Goal: Information Seeking & Learning: Learn about a topic

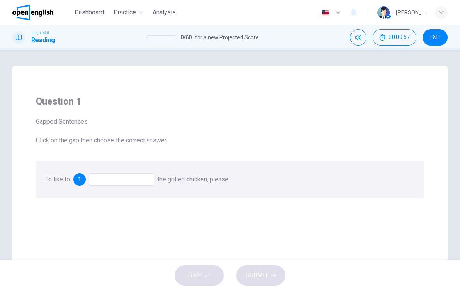
click at [80, 177] on span "1" at bounding box center [79, 179] width 3 height 5
click at [104, 183] on div at bounding box center [121, 179] width 65 height 12
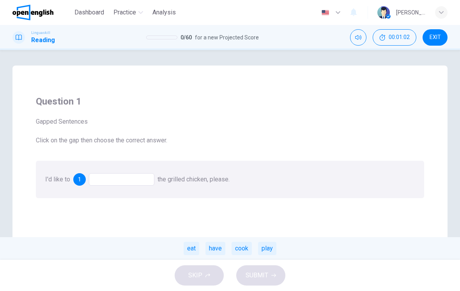
click at [191, 246] on div "eat" at bounding box center [192, 248] width 16 height 13
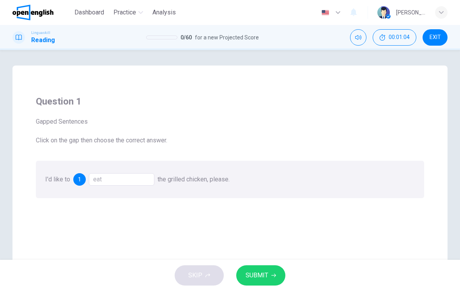
click at [111, 181] on div "eat" at bounding box center [121, 179] width 65 height 12
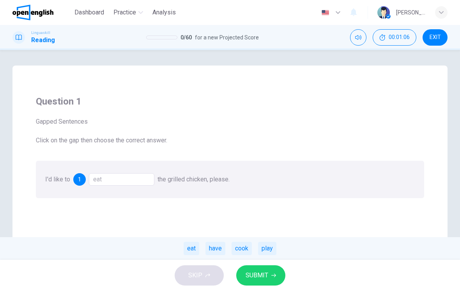
click at [221, 246] on div "have" at bounding box center [215, 248] width 20 height 13
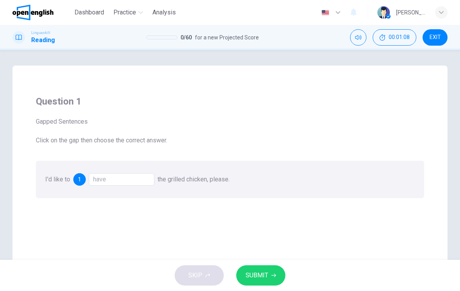
click at [266, 272] on span "SUBMIT" at bounding box center [257, 275] width 23 height 11
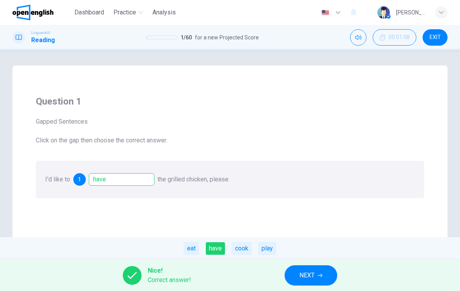
click at [314, 273] on span "NEXT" at bounding box center [306, 275] width 15 height 11
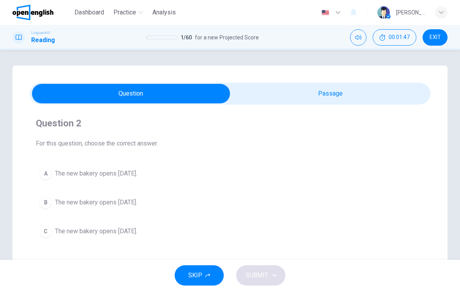
click at [193, 200] on button "B The new bakery opens [DATE]." at bounding box center [230, 202] width 388 height 19
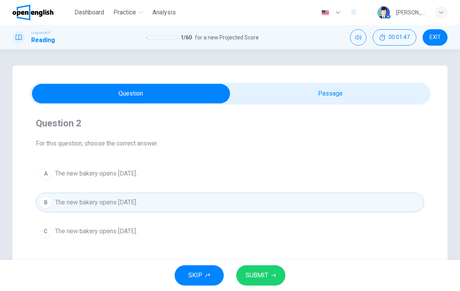
click at [265, 279] on span "SUBMIT" at bounding box center [257, 275] width 23 height 11
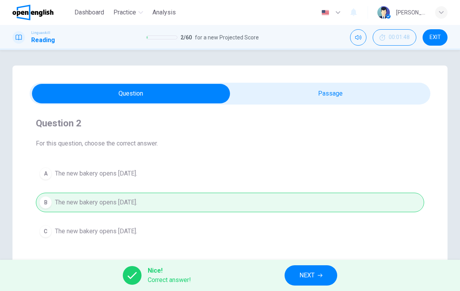
click at [312, 271] on span "NEXT" at bounding box center [306, 275] width 15 height 11
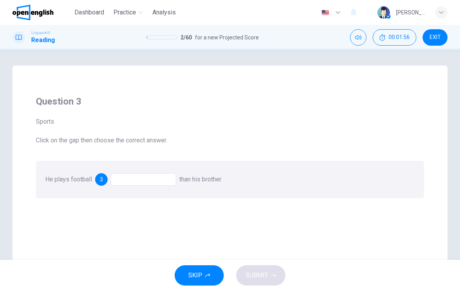
click at [143, 181] on div at bounding box center [143, 179] width 65 height 12
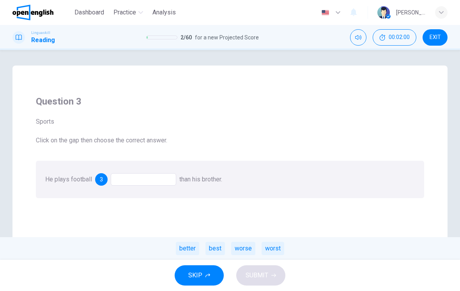
click at [188, 247] on div "better" at bounding box center [187, 248] width 23 height 13
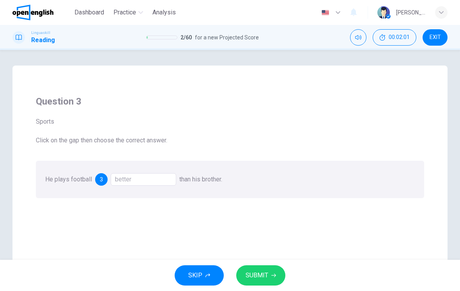
click at [255, 276] on span "SUBMIT" at bounding box center [257, 275] width 23 height 11
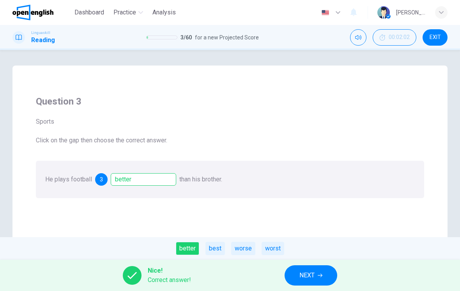
click at [325, 274] on button "NEXT" at bounding box center [311, 275] width 53 height 20
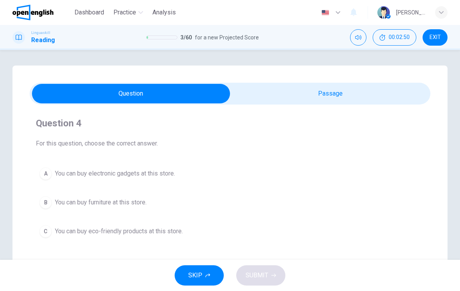
click at [229, 229] on button "C You can buy eco-friendly products at this store." at bounding box center [230, 230] width 388 height 19
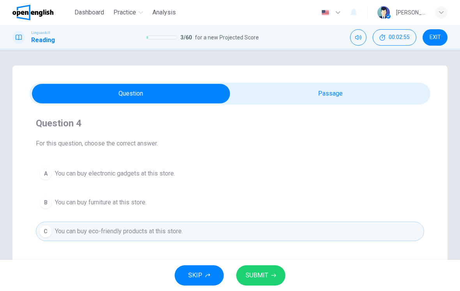
click at [269, 273] on button "SUBMIT" at bounding box center [260, 275] width 49 height 20
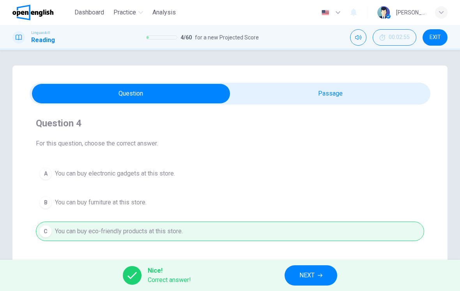
click at [318, 275] on button "NEXT" at bounding box center [311, 275] width 53 height 20
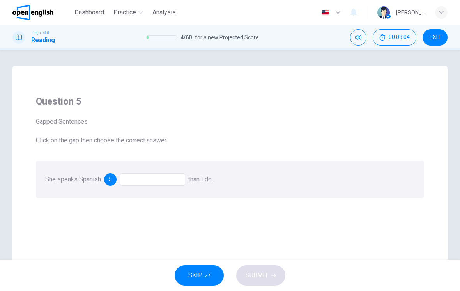
click at [156, 180] on div at bounding box center [152, 179] width 65 height 12
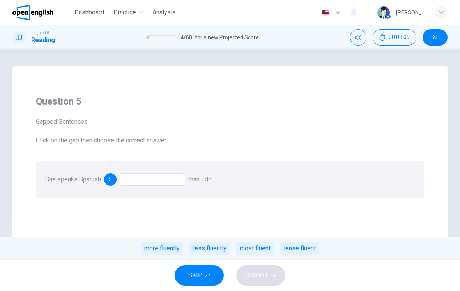
click at [168, 247] on div "more fluently" at bounding box center [162, 248] width 42 height 13
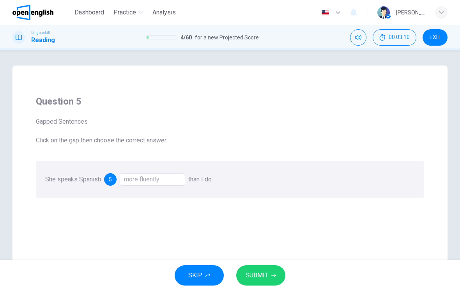
click at [260, 275] on span "SUBMIT" at bounding box center [257, 275] width 23 height 11
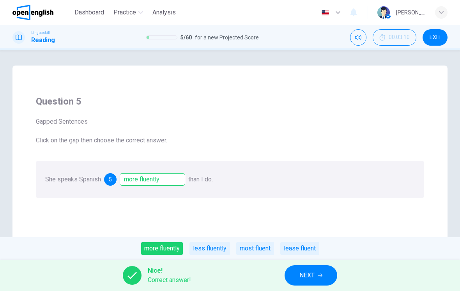
click at [314, 274] on span "NEXT" at bounding box center [306, 275] width 15 height 11
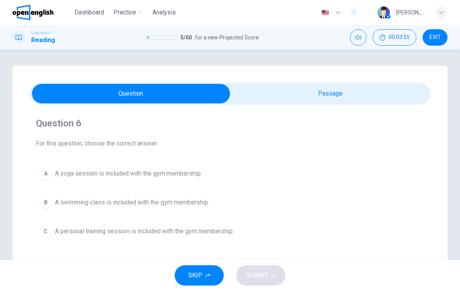
click at [256, 246] on div "Question 6 For this question, choose the correct answer. A A yoga session is in…" at bounding box center [230, 179] width 401 height 136
click at [264, 234] on button "C A personal training session is included with the gym membership." at bounding box center [230, 230] width 388 height 19
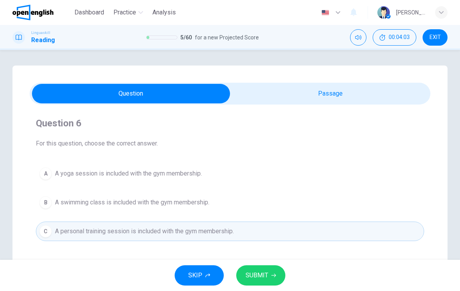
click at [265, 271] on span "SUBMIT" at bounding box center [257, 275] width 23 height 11
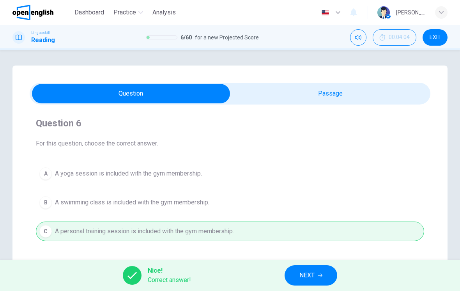
click at [303, 279] on span "NEXT" at bounding box center [306, 275] width 15 height 11
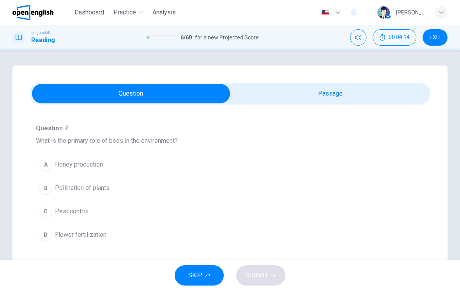
scroll to position [41, 0]
click at [278, 189] on button "B Pollination of plants" at bounding box center [230, 186] width 388 height 19
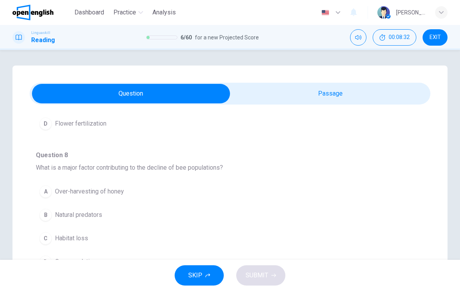
scroll to position [180, 0]
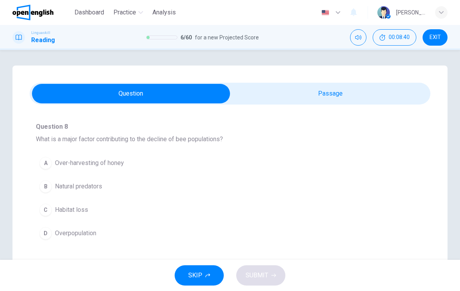
click at [261, 216] on button "C Habitat loss" at bounding box center [230, 209] width 388 height 19
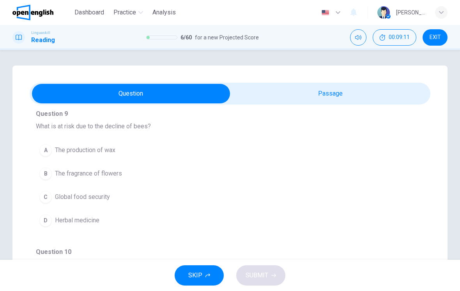
scroll to position [331, 0]
click at [235, 205] on button "C Global food security" at bounding box center [230, 196] width 388 height 19
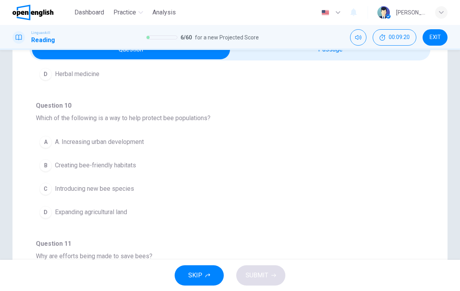
scroll to position [65, 0]
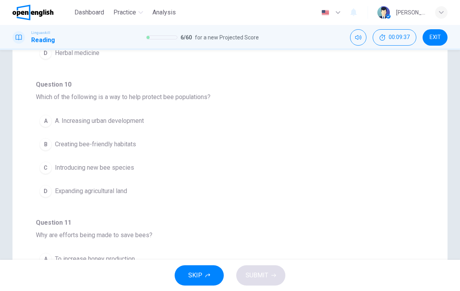
click at [315, 150] on button "B Creating bee-friendly habitats" at bounding box center [230, 143] width 388 height 19
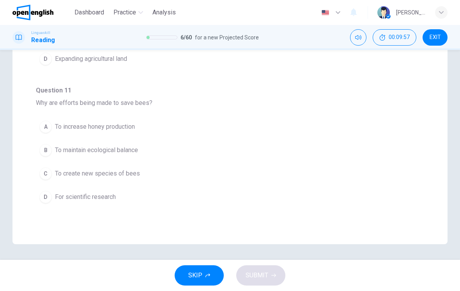
scroll to position [197, 0]
click at [258, 154] on button "B To maintain ecological balance" at bounding box center [230, 149] width 388 height 19
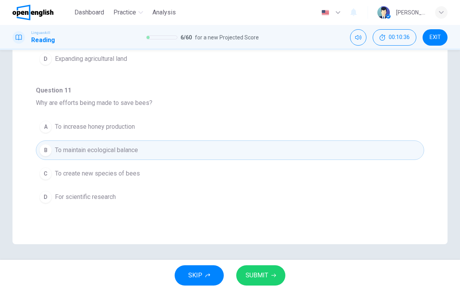
click at [264, 273] on span "SUBMIT" at bounding box center [257, 275] width 23 height 11
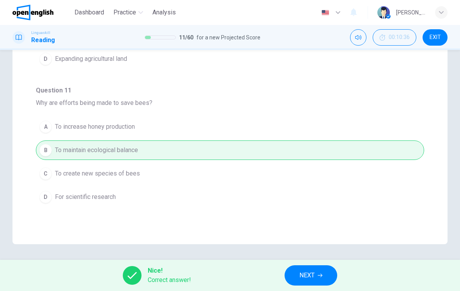
click at [320, 275] on icon "button" at bounding box center [320, 275] width 5 height 5
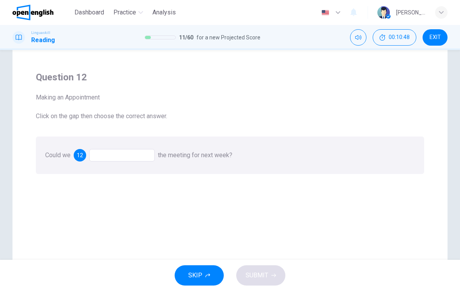
scroll to position [30, 0]
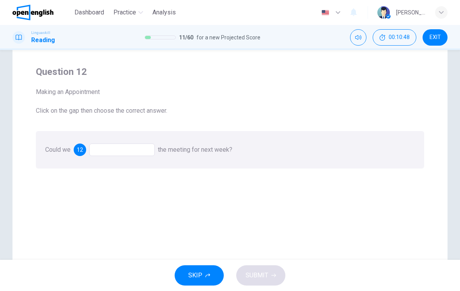
click at [125, 153] on div at bounding box center [121, 149] width 65 height 12
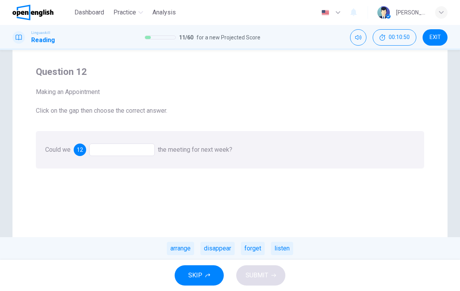
click at [86, 151] on div "12" at bounding box center [80, 149] width 12 height 12
click at [145, 146] on div at bounding box center [121, 149] width 65 height 12
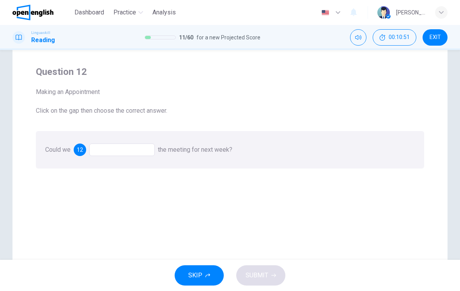
click at [144, 146] on div at bounding box center [121, 149] width 65 height 12
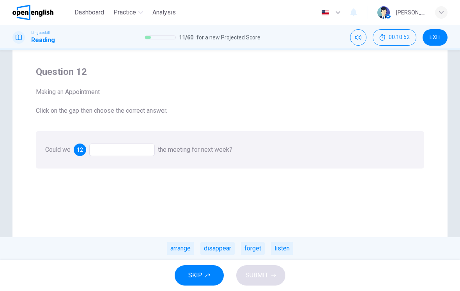
click at [145, 153] on div at bounding box center [121, 149] width 65 height 12
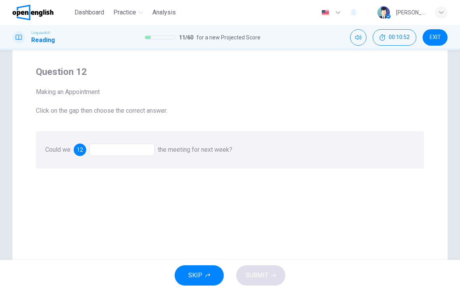
click at [139, 148] on div at bounding box center [121, 149] width 65 height 12
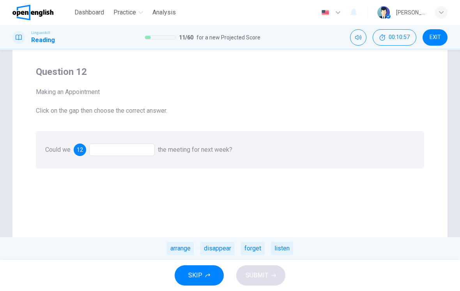
click at [180, 247] on div "arrange" at bounding box center [180, 248] width 27 height 13
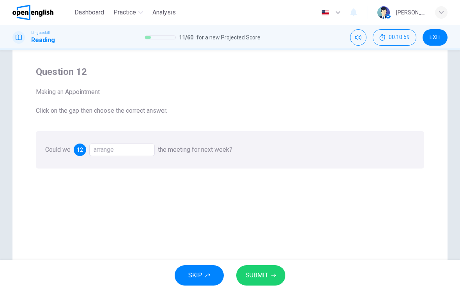
click at [267, 274] on span "SUBMIT" at bounding box center [257, 275] width 23 height 11
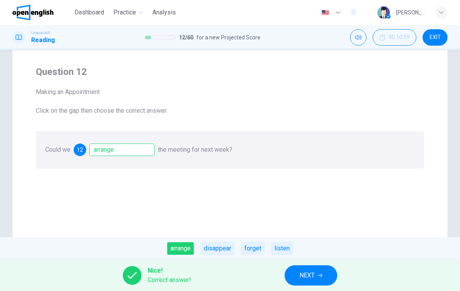
click at [318, 278] on button "NEXT" at bounding box center [311, 275] width 53 height 20
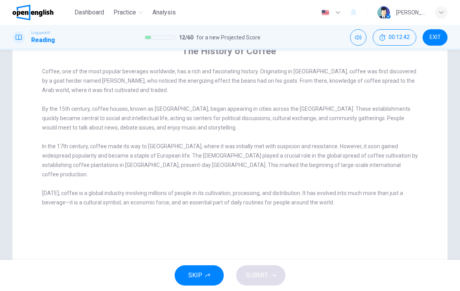
scroll to position [73, 0]
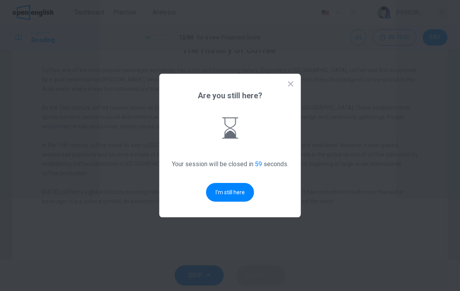
click at [233, 195] on button "I'm still here" at bounding box center [230, 192] width 48 height 19
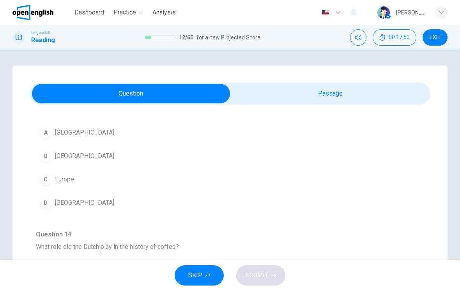
scroll to position [74, 0]
click at [367, 160] on button "B [GEOGRAPHIC_DATA]" at bounding box center [230, 153] width 388 height 19
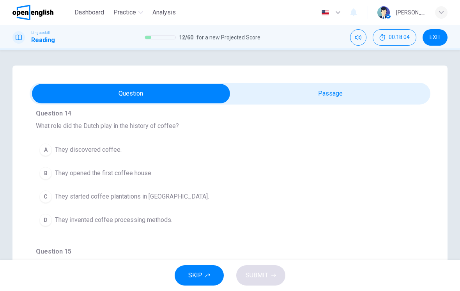
scroll to position [194, 0]
click at [384, 198] on button "C They started coffee plantations in [GEOGRAPHIC_DATA]." at bounding box center [230, 195] width 388 height 19
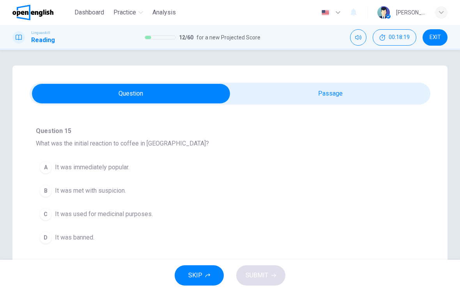
scroll to position [324, 0]
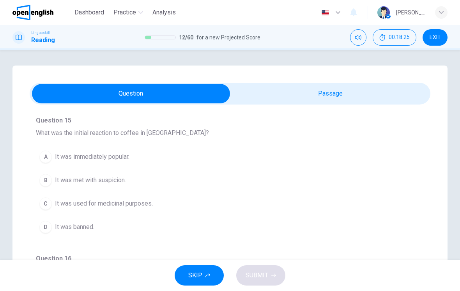
click at [390, 175] on button "B It was met with suspicion." at bounding box center [230, 179] width 388 height 19
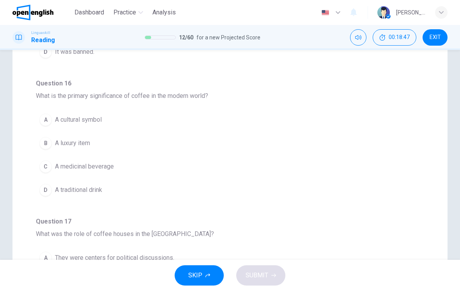
scroll to position [66, 0]
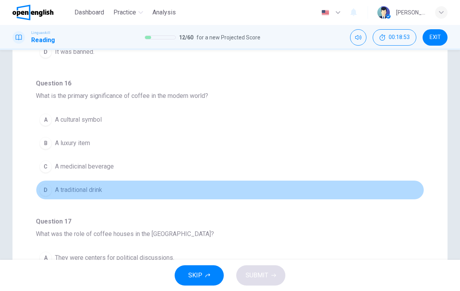
click at [386, 191] on button "D A traditional drink" at bounding box center [230, 189] width 388 height 19
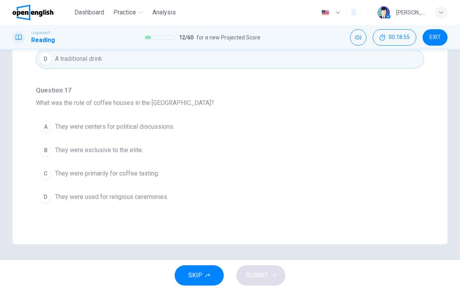
scroll to position [197, 0]
click at [443, 10] on icon "button" at bounding box center [441, 12] width 5 height 5
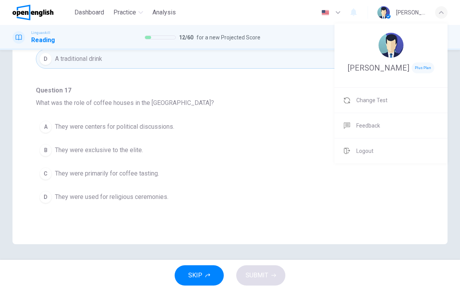
click at [334, 199] on div at bounding box center [230, 145] width 460 height 291
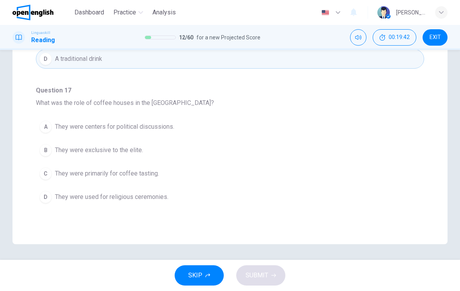
click at [356, 131] on button "A They were centers for political discussions." at bounding box center [230, 126] width 388 height 19
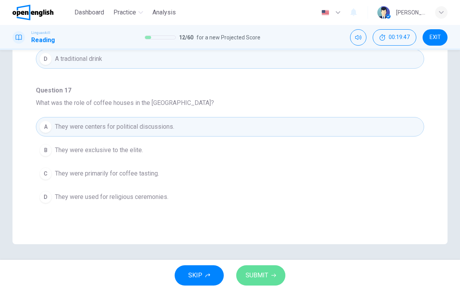
click at [262, 268] on button "SUBMIT" at bounding box center [260, 275] width 49 height 20
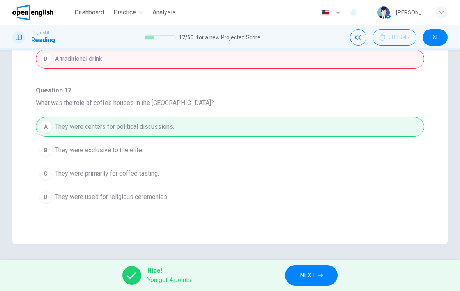
scroll to position [433, 0]
click at [315, 273] on span "NEXT" at bounding box center [307, 275] width 15 height 11
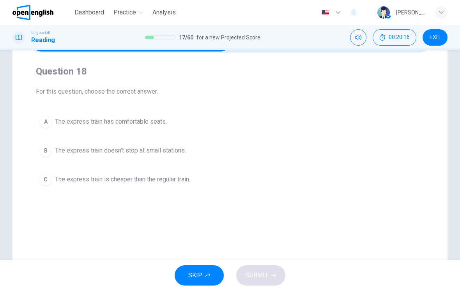
scroll to position [52, 0]
click at [390, 146] on button "B The express train doesn't stop at small stations." at bounding box center [230, 149] width 388 height 19
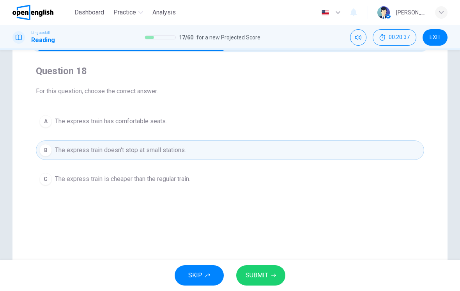
click at [261, 276] on span "SUBMIT" at bounding box center [257, 275] width 23 height 11
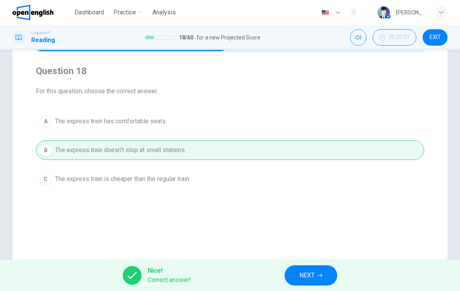
click at [315, 275] on span "NEXT" at bounding box center [306, 275] width 15 height 11
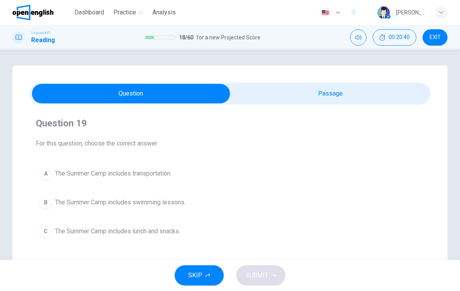
scroll to position [0, 0]
click at [382, 249] on div "Question 19 For this question, choose the correct answer. A The Summer Camp inc…" at bounding box center [230, 182] width 401 height 143
click at [376, 231] on button "C The Summer Camp includes lunch and snacks." at bounding box center [230, 230] width 388 height 19
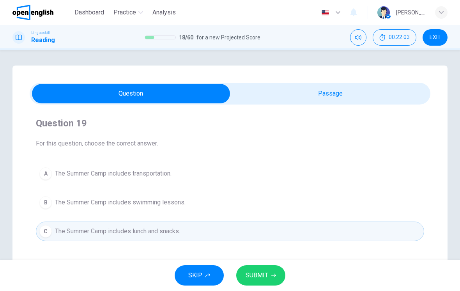
click at [270, 276] on button "SUBMIT" at bounding box center [260, 275] width 49 height 20
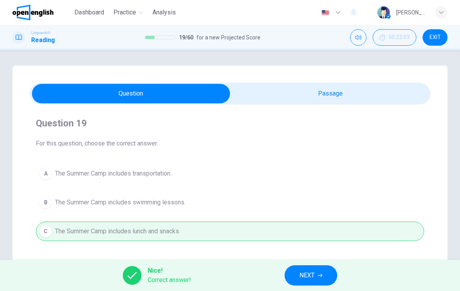
click at [316, 273] on button "NEXT" at bounding box center [311, 275] width 53 height 20
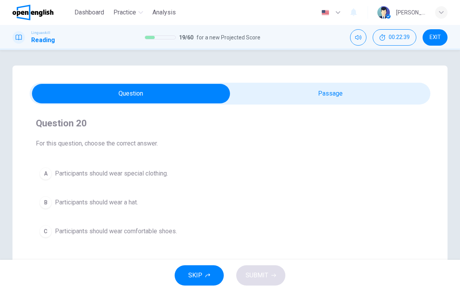
click at [196, 233] on button "C Participants should wear comfortable shoes." at bounding box center [230, 230] width 388 height 19
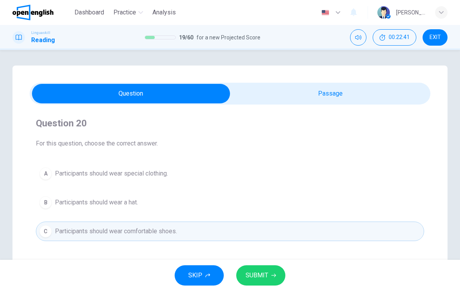
click at [265, 267] on button "SUBMIT" at bounding box center [260, 275] width 49 height 20
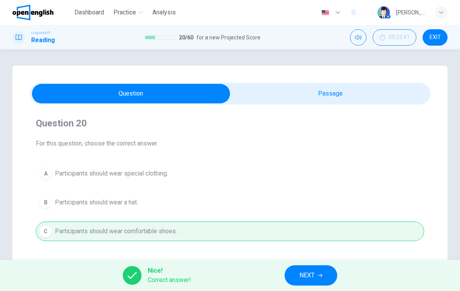
click at [322, 273] on icon "button" at bounding box center [320, 275] width 5 height 5
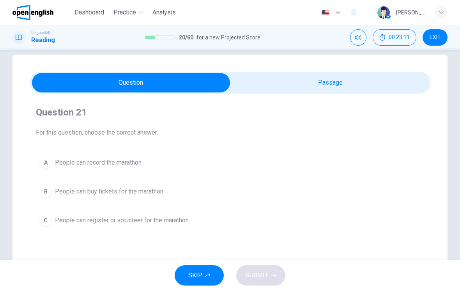
scroll to position [11, 0]
click at [115, 220] on span "People can register or volunteer for the marathon." at bounding box center [122, 219] width 135 height 9
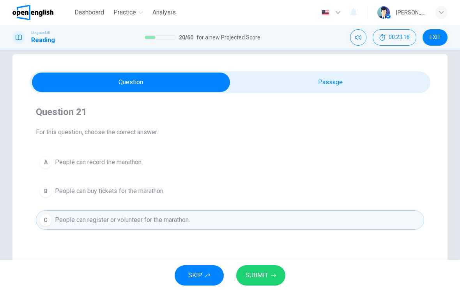
click at [256, 273] on span "SUBMIT" at bounding box center [257, 275] width 23 height 11
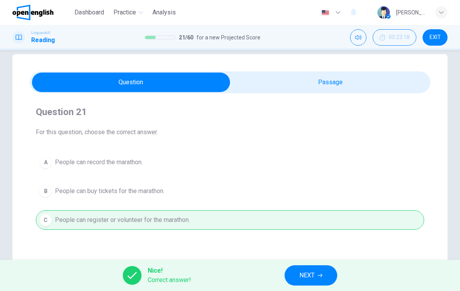
click at [304, 269] on button "NEXT" at bounding box center [311, 275] width 53 height 20
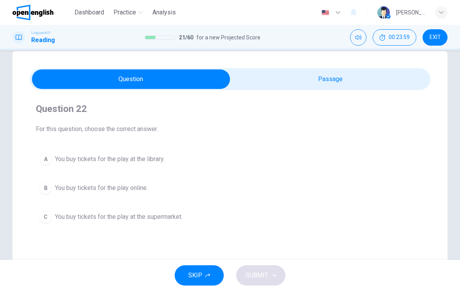
scroll to position [12, 0]
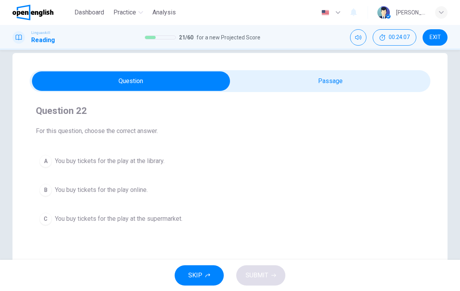
click at [306, 193] on button "B You buy tickets for the play online." at bounding box center [230, 189] width 388 height 19
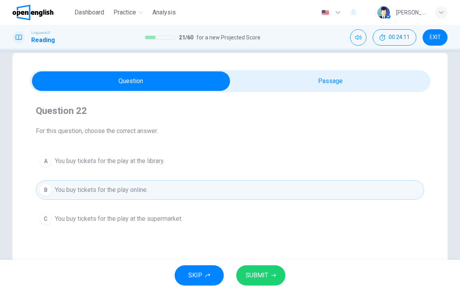
click at [266, 270] on span "SUBMIT" at bounding box center [257, 275] width 23 height 11
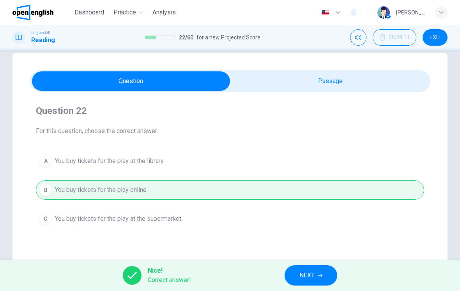
click at [310, 269] on button "NEXT" at bounding box center [311, 275] width 53 height 20
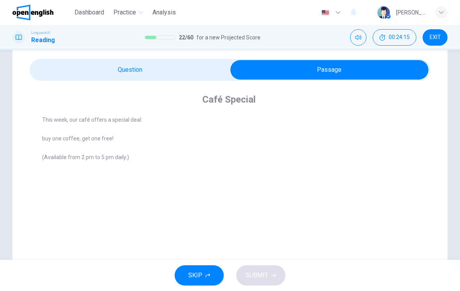
scroll to position [25, 0]
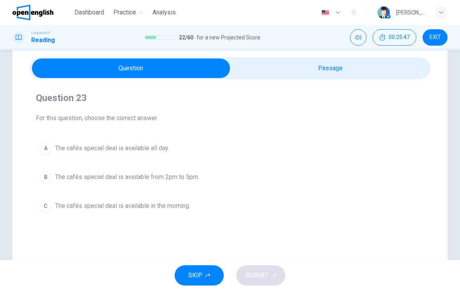
click at [85, 181] on span "The cafés special deal is available from 2pm to 5pm." at bounding box center [127, 176] width 144 height 9
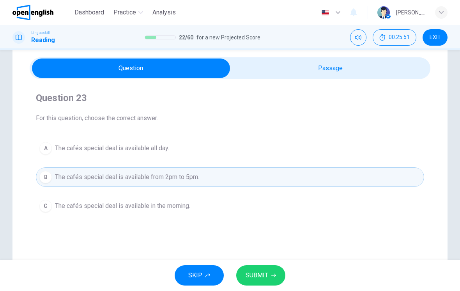
click at [255, 274] on span "SUBMIT" at bounding box center [257, 275] width 23 height 11
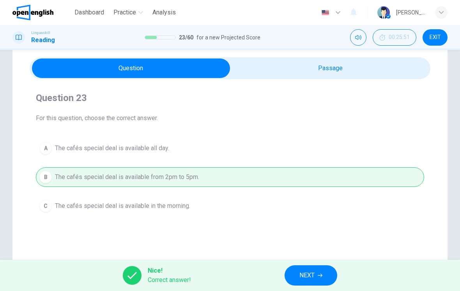
click at [327, 276] on button "NEXT" at bounding box center [311, 275] width 53 height 20
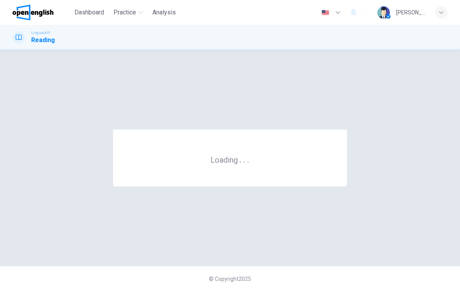
scroll to position [0, 0]
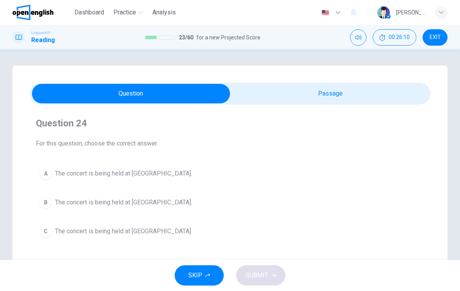
click at [379, 169] on button "A The concert is being held at [GEOGRAPHIC_DATA]." at bounding box center [230, 173] width 388 height 19
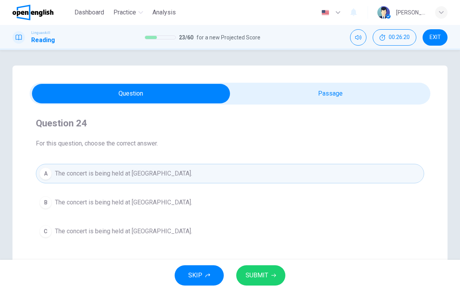
click at [256, 240] on button "C The concert is being held at [GEOGRAPHIC_DATA]." at bounding box center [230, 230] width 388 height 19
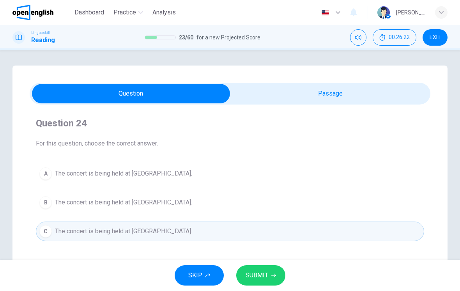
click at [264, 283] on button "SUBMIT" at bounding box center [260, 275] width 49 height 20
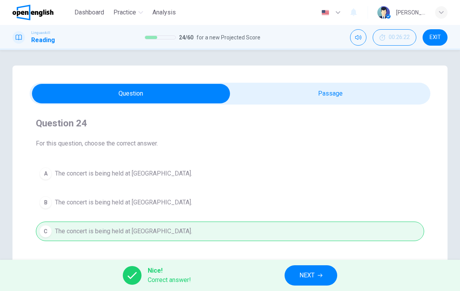
click at [308, 272] on span "NEXT" at bounding box center [306, 275] width 15 height 11
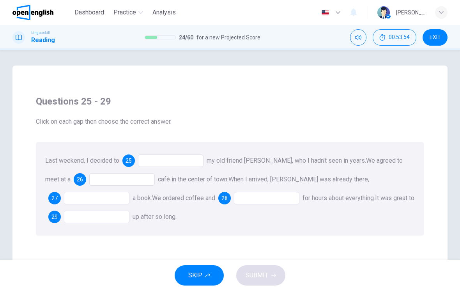
click at [184, 95] on div "Questions 25 - 29 Click on each gap then choose the correct answer. Last weeken…" at bounding box center [230, 165] width 401 height 153
click at [225, 93] on div "Questions 25 - 29 Click on each gap then choose the correct answer. Last weeken…" at bounding box center [230, 165] width 401 height 153
click at [155, 164] on div at bounding box center [170, 160] width 65 height 12
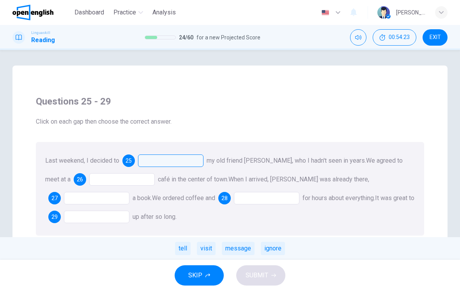
click at [209, 246] on div "visit" at bounding box center [206, 248] width 19 height 13
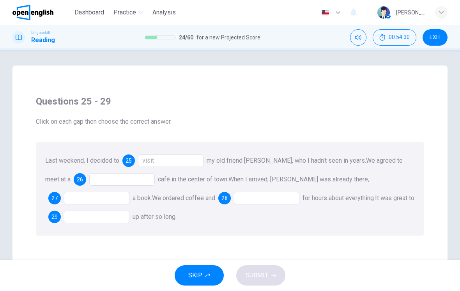
click at [89, 180] on div at bounding box center [121, 179] width 65 height 12
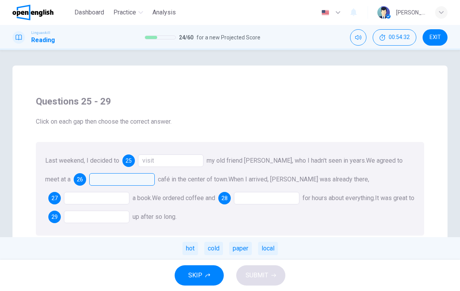
click at [270, 247] on div "local" at bounding box center [268, 248] width 20 height 13
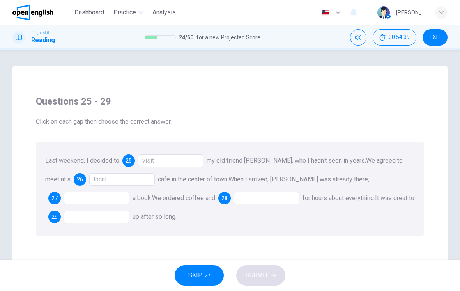
click at [129, 192] on div at bounding box center [96, 198] width 65 height 12
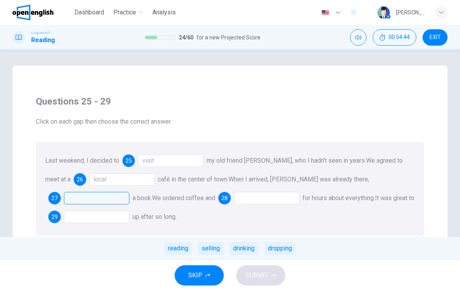
click at [176, 248] on div "reading" at bounding box center [177, 248] width 27 height 13
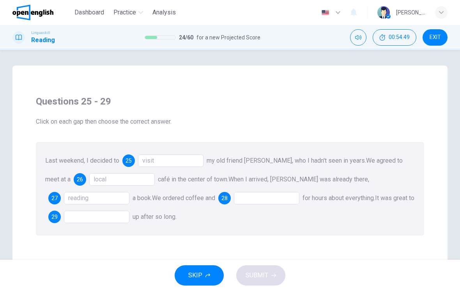
click at [234, 196] on div at bounding box center [266, 198] width 65 height 12
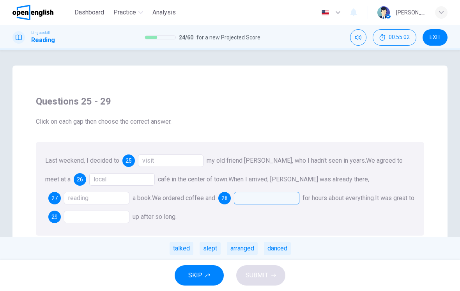
click at [186, 247] on div "talked" at bounding box center [182, 248] width 24 height 13
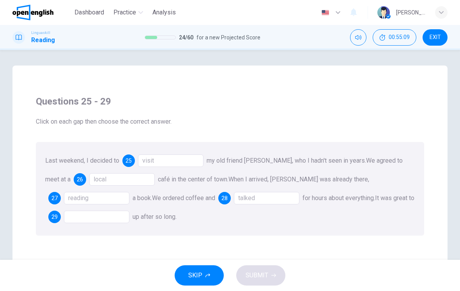
click at [81, 211] on div at bounding box center [96, 216] width 65 height 12
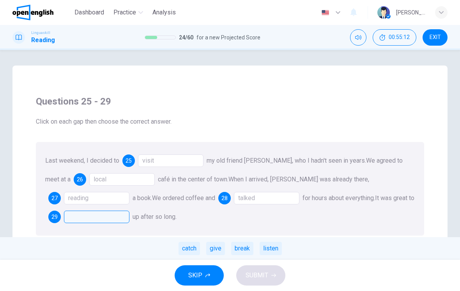
click at [186, 249] on div "catch" at bounding box center [189, 248] width 21 height 13
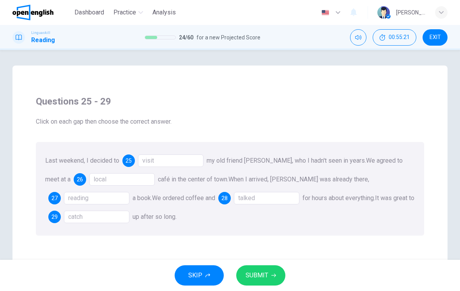
click at [266, 274] on span "SUBMIT" at bounding box center [257, 275] width 23 height 11
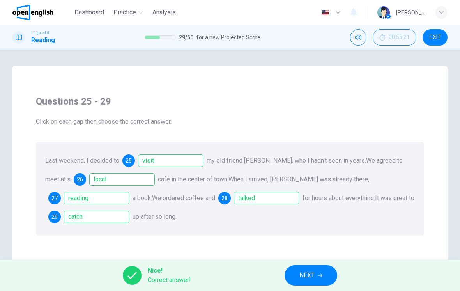
click at [306, 275] on span "NEXT" at bounding box center [306, 275] width 15 height 11
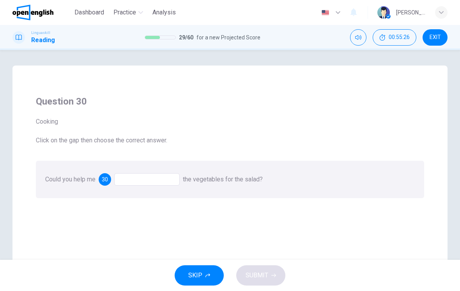
click at [134, 179] on div at bounding box center [146, 179] width 65 height 12
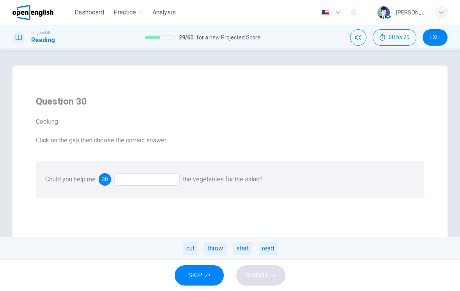
click at [188, 243] on div "cut" at bounding box center [190, 248] width 15 height 13
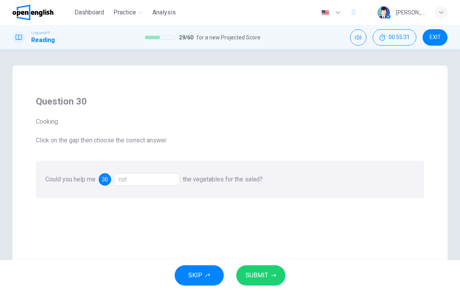
click at [263, 278] on span "SUBMIT" at bounding box center [257, 275] width 23 height 11
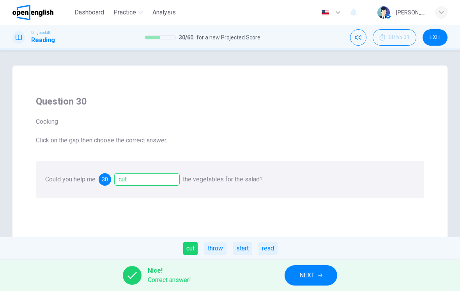
click at [316, 278] on button "NEXT" at bounding box center [311, 275] width 53 height 20
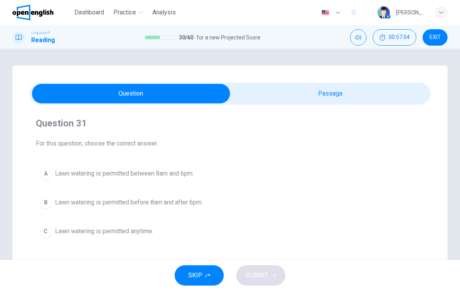
click at [253, 183] on button "A Lawn watering is permitted between 8am and 6pm." at bounding box center [230, 173] width 388 height 19
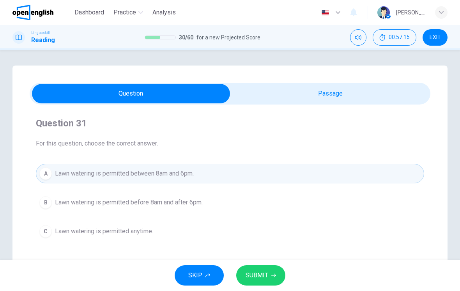
click at [234, 206] on button "B Lawn watering is permitted before 8am and after 6pm." at bounding box center [230, 202] width 388 height 19
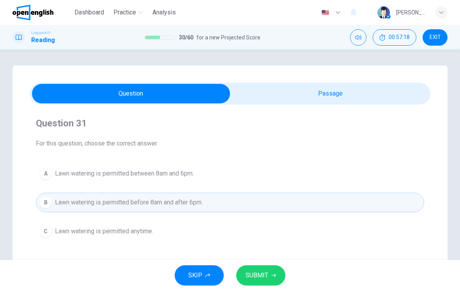
click at [262, 272] on span "SUBMIT" at bounding box center [257, 275] width 23 height 11
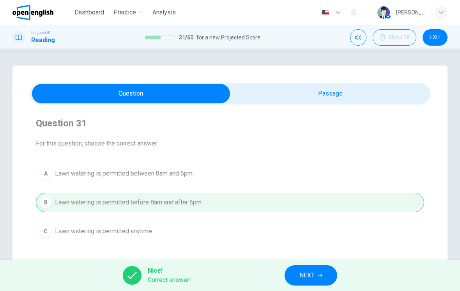
click at [311, 275] on span "NEXT" at bounding box center [306, 275] width 15 height 11
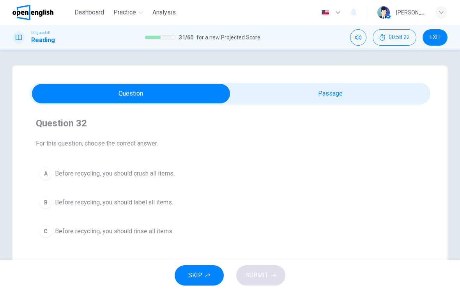
click at [62, 233] on span "Before recycling, you should rinse all items." at bounding box center [114, 230] width 118 height 9
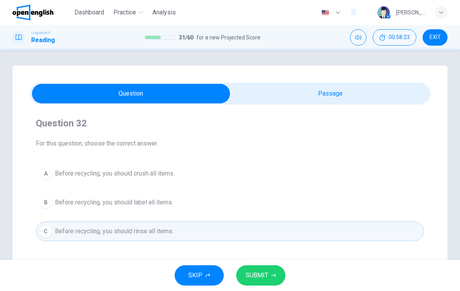
click at [261, 276] on span "SUBMIT" at bounding box center [257, 275] width 23 height 11
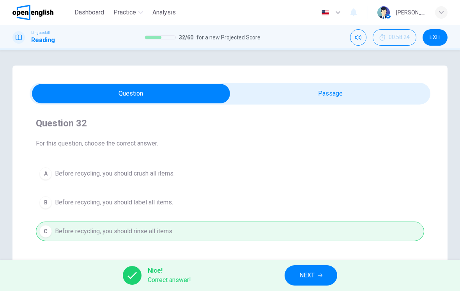
click at [308, 275] on span "NEXT" at bounding box center [306, 275] width 15 height 11
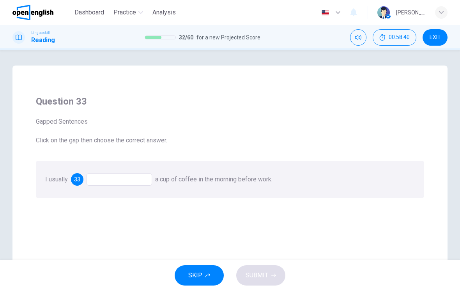
click at [108, 182] on div at bounding box center [119, 179] width 65 height 12
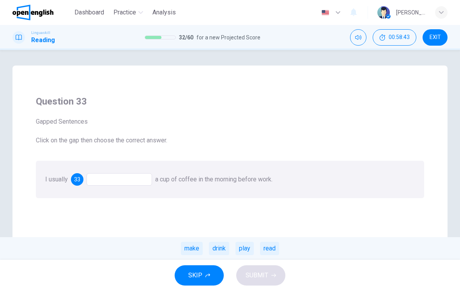
click at [221, 244] on div "drink" at bounding box center [219, 248] width 20 height 13
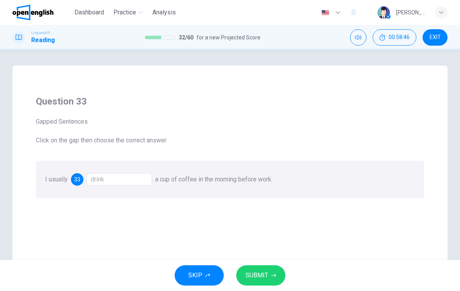
click at [271, 275] on icon "button" at bounding box center [273, 275] width 5 height 5
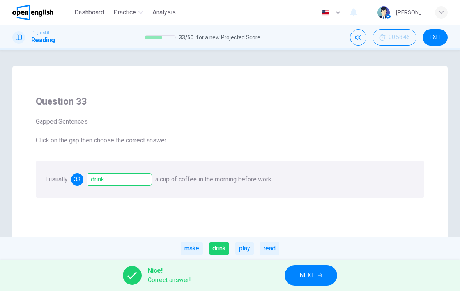
click at [314, 270] on span "NEXT" at bounding box center [306, 275] width 15 height 11
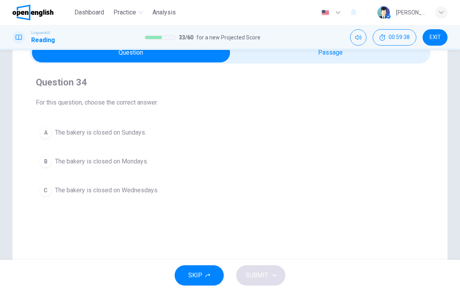
scroll to position [41, 0]
click at [69, 139] on button "A The bakery is closed on Sundays." at bounding box center [230, 132] width 388 height 19
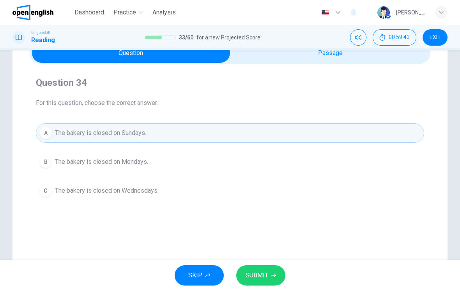
click at [263, 276] on span "SUBMIT" at bounding box center [257, 275] width 23 height 11
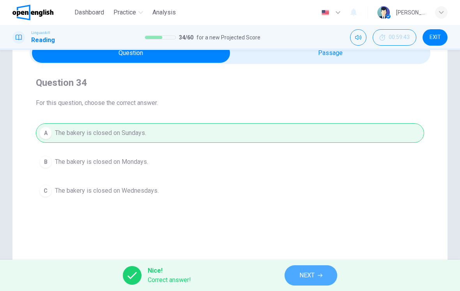
click at [318, 277] on button "NEXT" at bounding box center [311, 275] width 53 height 20
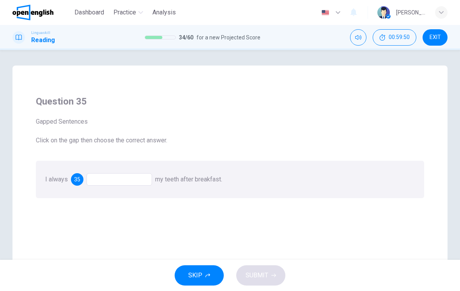
click at [118, 179] on div at bounding box center [119, 179] width 65 height 12
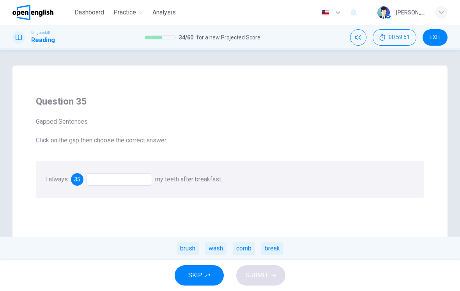
click at [186, 247] on div "brush" at bounding box center [188, 248] width 22 height 13
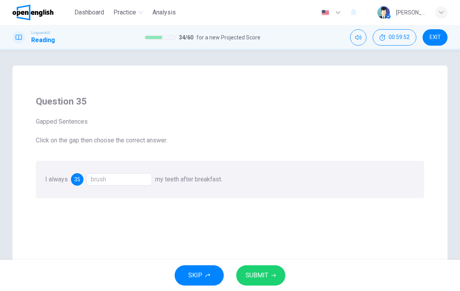
click at [256, 268] on button "SUBMIT" at bounding box center [260, 275] width 49 height 20
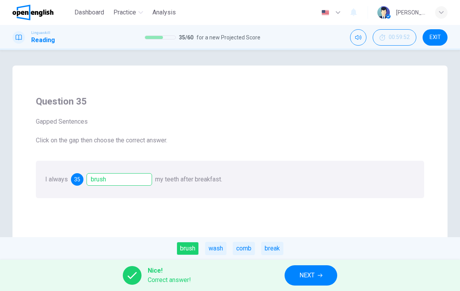
click at [315, 272] on span "NEXT" at bounding box center [306, 275] width 15 height 11
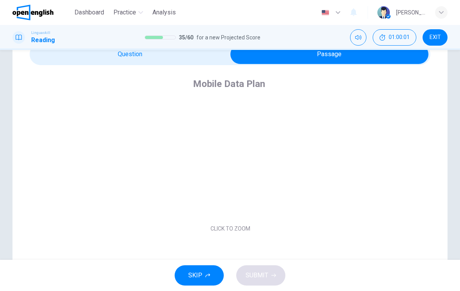
scroll to position [41, 0]
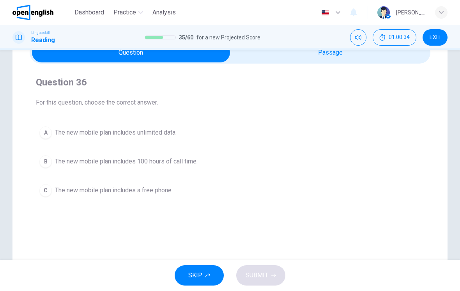
click at [109, 141] on button "A The new mobile plan includes unlimited data." at bounding box center [230, 132] width 388 height 19
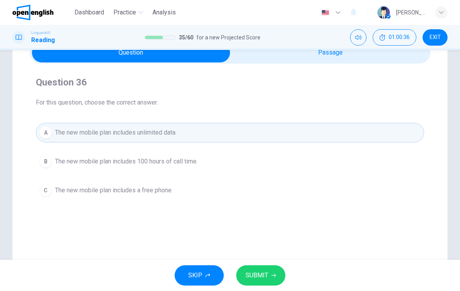
click at [263, 272] on span "SUBMIT" at bounding box center [257, 275] width 23 height 11
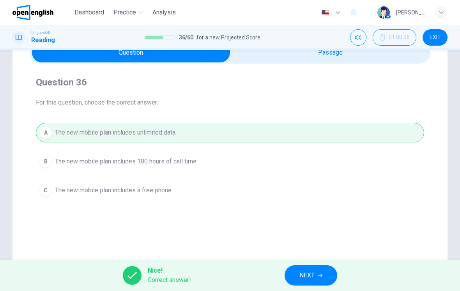
click at [315, 275] on span "NEXT" at bounding box center [306, 275] width 15 height 11
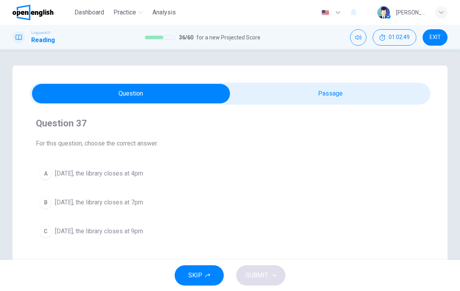
click at [154, 182] on button "A [DATE], the library closes at 4pm" at bounding box center [230, 173] width 388 height 19
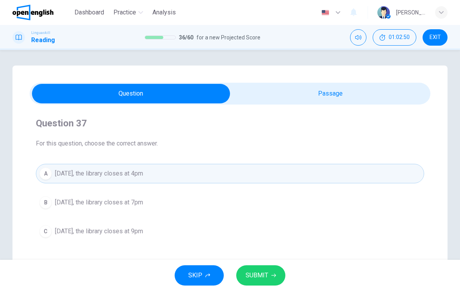
click at [265, 270] on span "SUBMIT" at bounding box center [257, 275] width 23 height 11
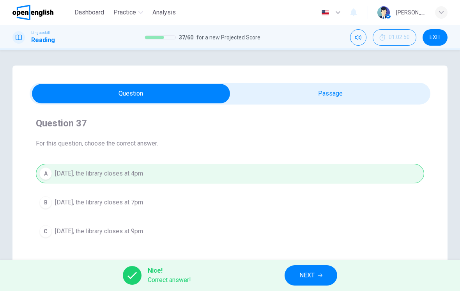
click at [325, 277] on button "NEXT" at bounding box center [311, 275] width 53 height 20
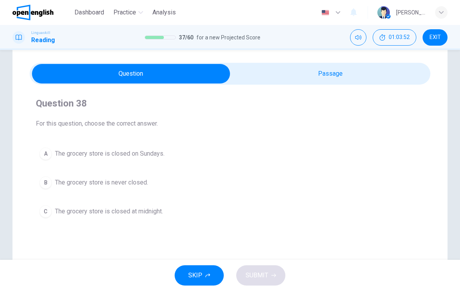
scroll to position [19, 0]
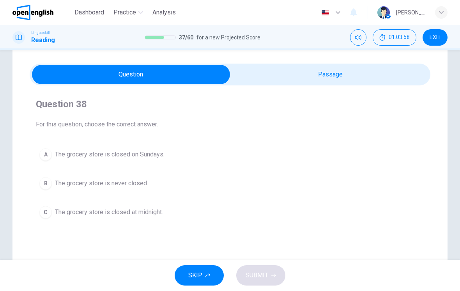
click at [83, 184] on span "The grocery store is never closed." at bounding box center [101, 183] width 93 height 9
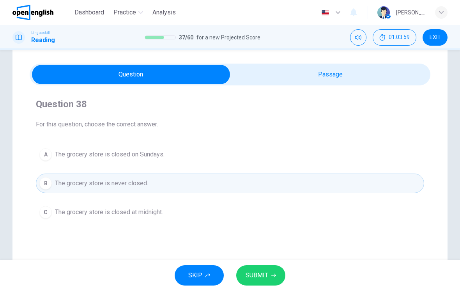
click at [266, 275] on span "SUBMIT" at bounding box center [257, 275] width 23 height 11
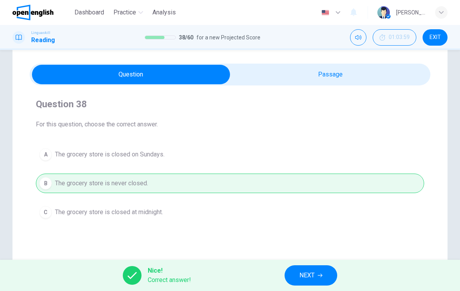
click at [309, 272] on span "NEXT" at bounding box center [306, 275] width 15 height 11
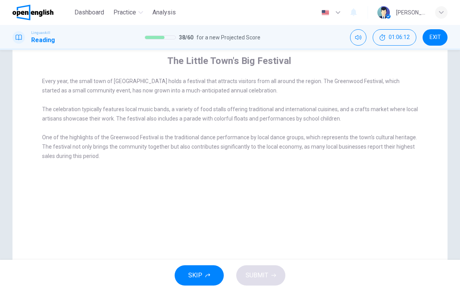
scroll to position [60, 0]
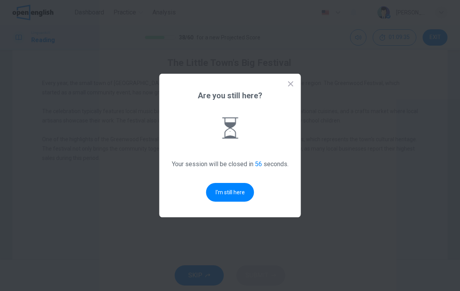
click at [229, 193] on button "I'm still here" at bounding box center [230, 192] width 48 height 19
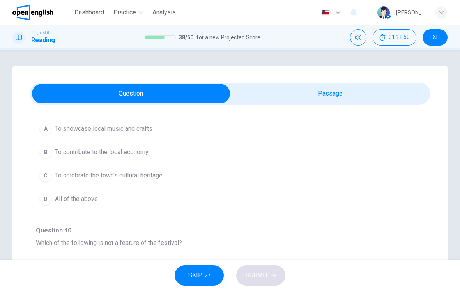
scroll to position [78, 0]
click at [332, 182] on button "C To celebrate the town's cultural heritage" at bounding box center [230, 173] width 388 height 19
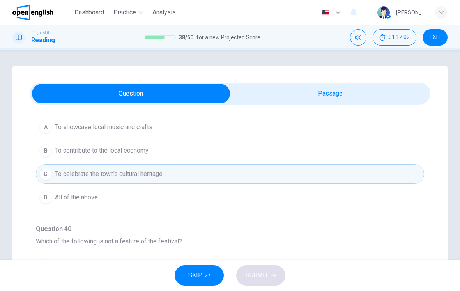
click at [305, 205] on button "D All of the above" at bounding box center [230, 196] width 388 height 19
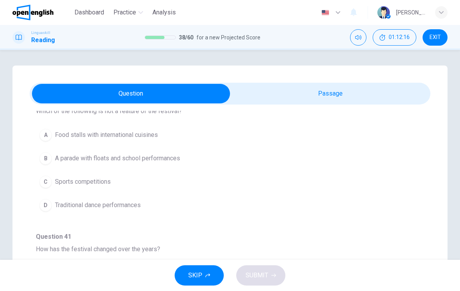
scroll to position [209, 0]
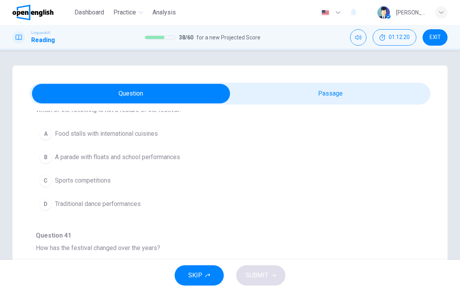
click at [340, 172] on button "C Sports competitions" at bounding box center [230, 180] width 388 height 19
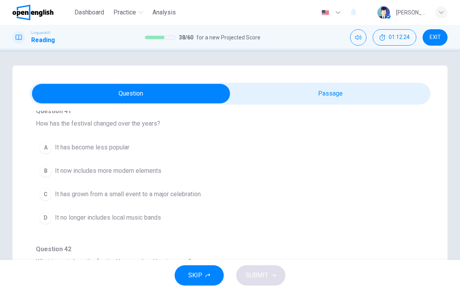
scroll to position [335, 0]
click at [332, 189] on button "C It has grown from a small event to a major celebration" at bounding box center [230, 192] width 388 height 19
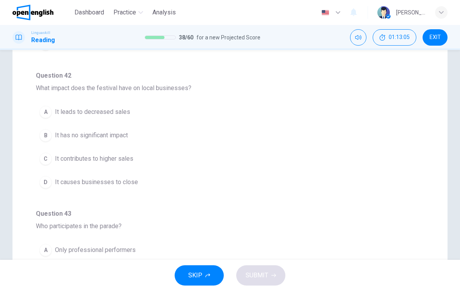
scroll to position [74, 0]
click at [354, 156] on button "C It contributes to higher sales" at bounding box center [230, 157] width 388 height 19
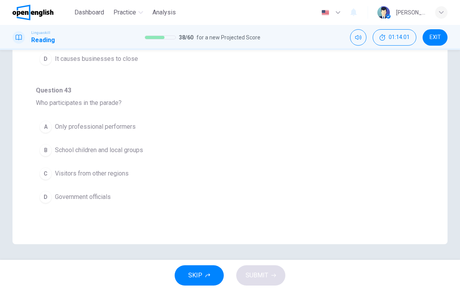
scroll to position [197, 0]
click at [382, 118] on button "A Only professional performers" at bounding box center [230, 126] width 388 height 19
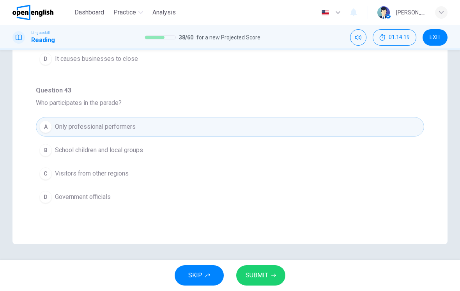
click at [367, 152] on button "B School children and local groups" at bounding box center [230, 149] width 388 height 19
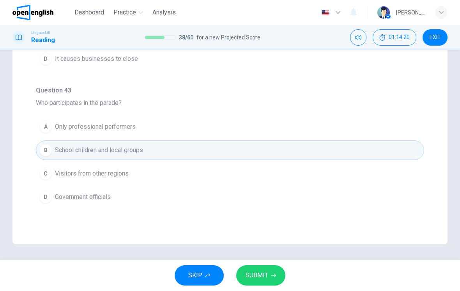
click at [267, 276] on span "SUBMIT" at bounding box center [257, 275] width 23 height 11
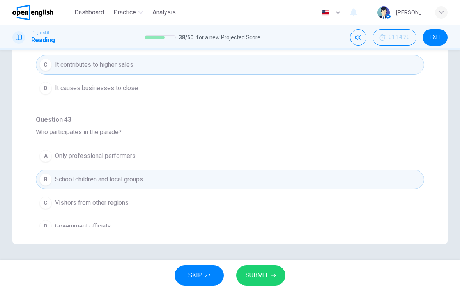
scroll to position [404, 0]
click at [359, 154] on button "A Only professional performers" at bounding box center [230, 154] width 388 height 19
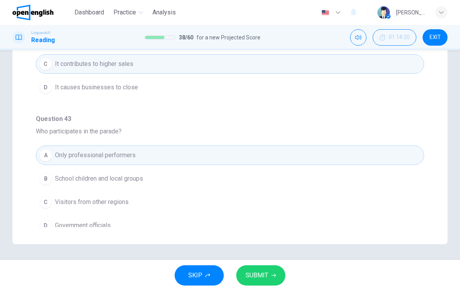
click at [270, 268] on button "SUBMIT" at bounding box center [260, 275] width 49 height 20
click at [269, 274] on button "SUBMIT" at bounding box center [260, 275] width 49 height 20
click at [359, 36] on icon "Mute" at bounding box center [358, 37] width 6 height 6
click at [361, 35] on icon "Unmute" at bounding box center [358, 37] width 6 height 6
click at [356, 40] on icon "Mute" at bounding box center [358, 37] width 6 height 6
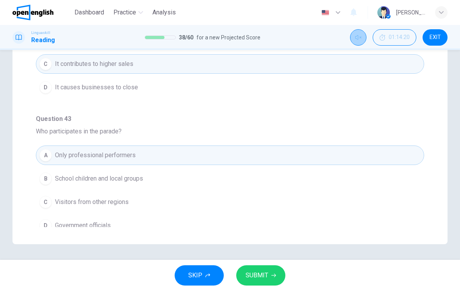
click at [361, 37] on icon "Unmute" at bounding box center [358, 37] width 6 height 6
click at [359, 39] on icon "Mute" at bounding box center [358, 37] width 6 height 5
click at [394, 35] on span "01:14:20" at bounding box center [399, 37] width 21 height 6
click at [268, 272] on button "SUBMIT" at bounding box center [260, 275] width 49 height 20
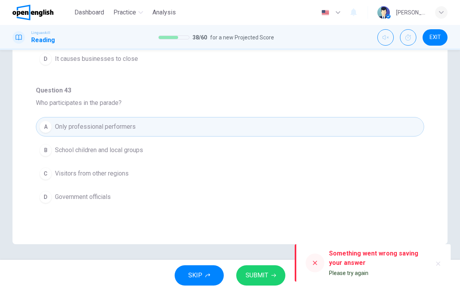
scroll to position [433, 0]
click at [410, 38] on icon "Show" at bounding box center [408, 37] width 6 height 6
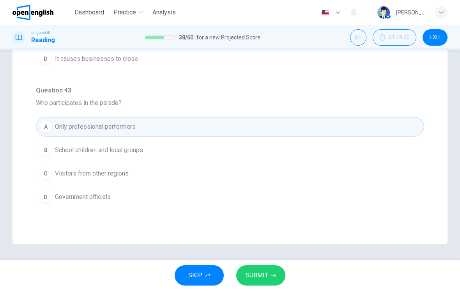
click at [396, 38] on span "01:14:20" at bounding box center [399, 37] width 21 height 6
click at [410, 35] on icon "Show" at bounding box center [408, 37] width 6 height 6
click at [263, 273] on span "SUBMIT" at bounding box center [257, 275] width 23 height 11
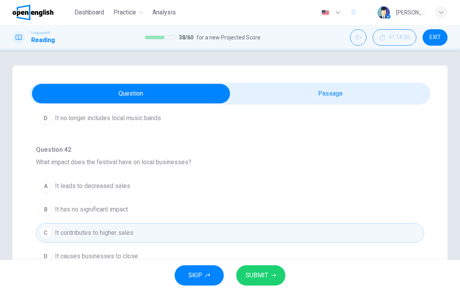
click at [270, 279] on button "SUBMIT" at bounding box center [260, 275] width 49 height 20
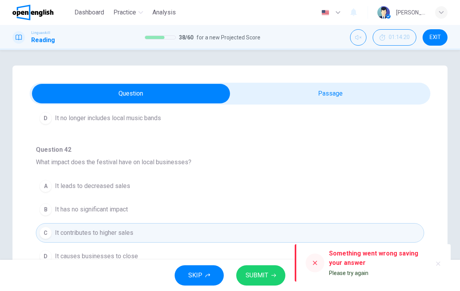
click at [260, 272] on span "SUBMIT" at bounding box center [257, 275] width 23 height 11
click at [262, 275] on span "SUBMIT" at bounding box center [257, 275] width 23 height 11
click at [261, 273] on span "SUBMIT" at bounding box center [257, 275] width 23 height 11
click at [268, 274] on button "SUBMIT" at bounding box center [260, 275] width 49 height 20
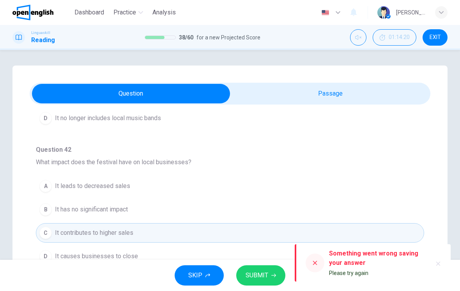
click at [273, 273] on icon "button" at bounding box center [273, 275] width 5 height 5
click at [266, 274] on span "SUBMIT" at bounding box center [257, 275] width 23 height 11
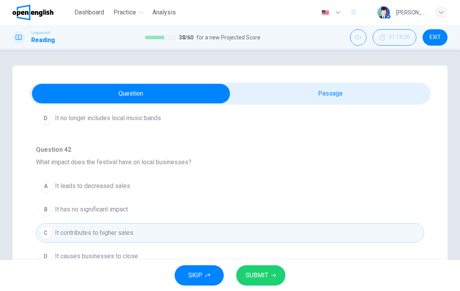
click at [272, 274] on icon "button" at bounding box center [273, 275] width 5 height 5
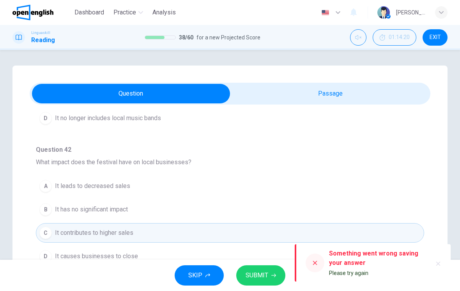
click at [277, 272] on button "SUBMIT" at bounding box center [260, 275] width 49 height 20
click at [278, 272] on button "SUBMIT" at bounding box center [260, 275] width 49 height 20
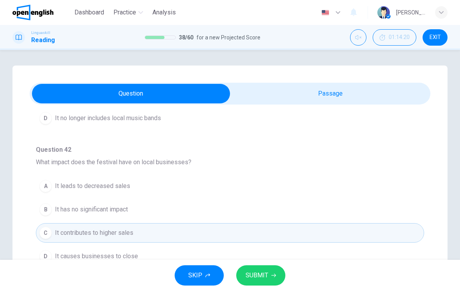
click at [267, 283] on button "SUBMIT" at bounding box center [260, 275] width 49 height 20
click at [266, 282] on div "SKIP SUBMIT" at bounding box center [230, 275] width 460 height 31
click at [268, 280] on button "SUBMIT" at bounding box center [260, 275] width 49 height 20
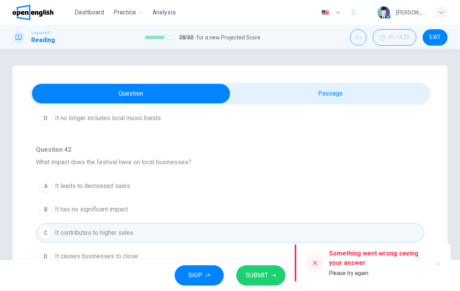
click at [268, 275] on button "SUBMIT" at bounding box center [260, 275] width 49 height 20
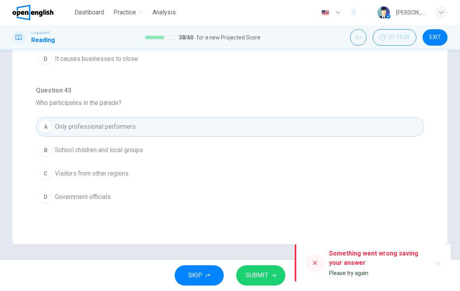
scroll to position [197, 0]
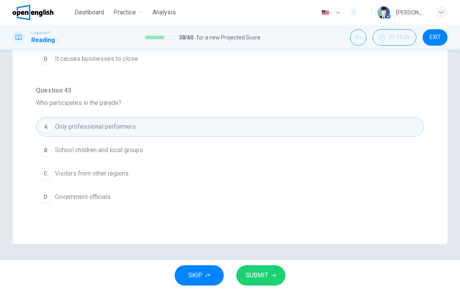
click at [202, 274] on span "SKIP" at bounding box center [195, 275] width 14 height 11
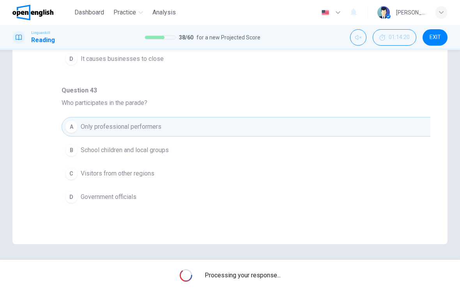
click at [23, 209] on div "The Little Town's Big Festival Every year, the small town of [GEOGRAPHIC_DATA] …" at bounding box center [229, 56] width 435 height 376
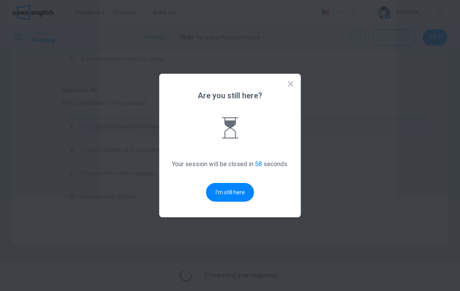
click at [225, 201] on button "I'm still here" at bounding box center [230, 192] width 48 height 19
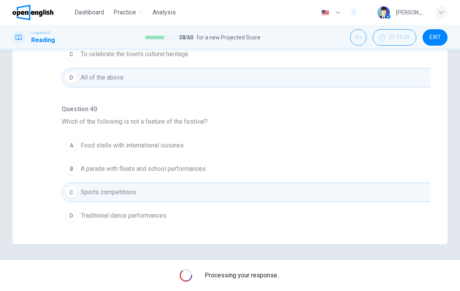
scroll to position [0, 0]
click at [41, 39] on h1 "Reading" at bounding box center [43, 39] width 24 height 9
click at [87, 16] on span "Dashboard" at bounding box center [89, 12] width 30 height 9
